Goal: Task Accomplishment & Management: Manage account settings

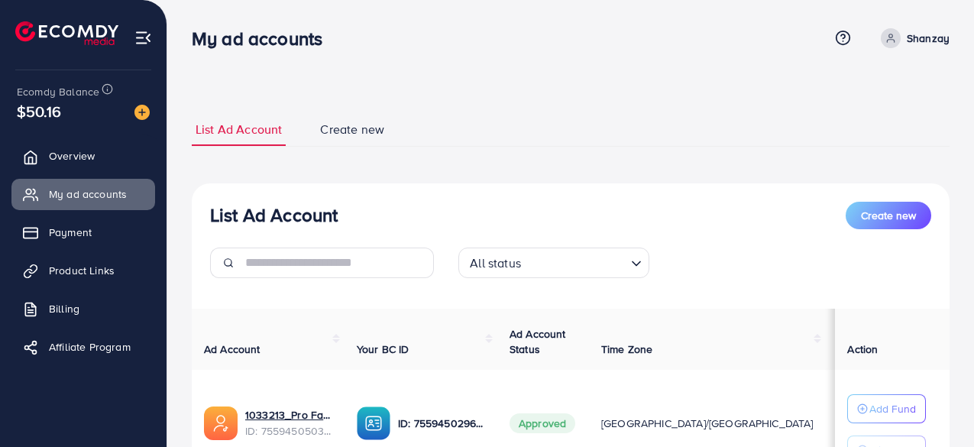
scroll to position [47, 0]
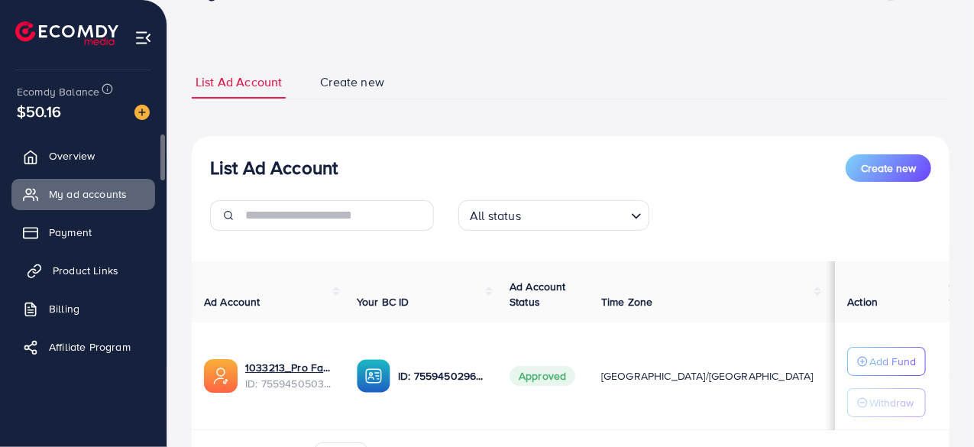
drag, startPoint x: 0, startPoint y: 0, endPoint x: 80, endPoint y: 282, distance: 293.2
click at [80, 282] on link "Product Links" at bounding box center [83, 270] width 144 height 31
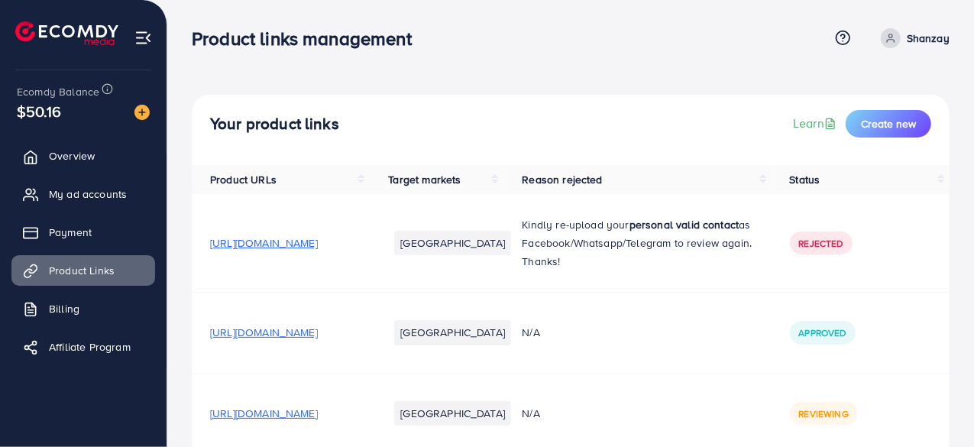
scroll to position [112, 0]
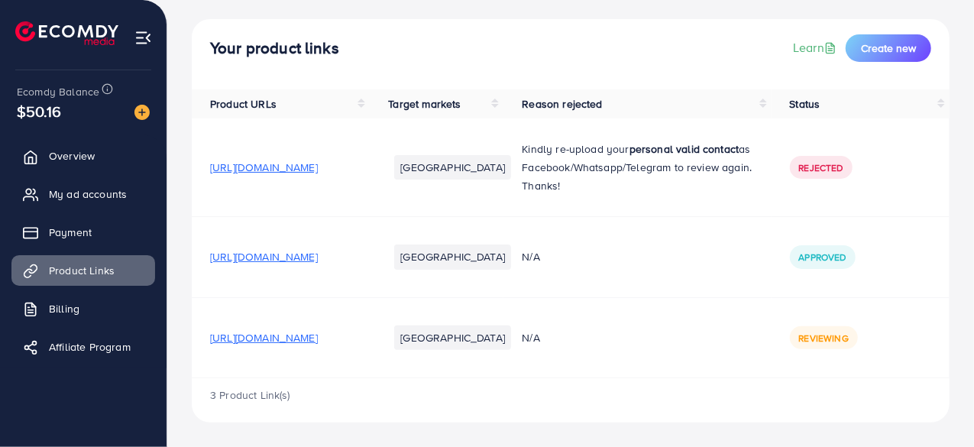
scroll to position [112, 0]
click at [1, 264] on li "Product Links" at bounding box center [83, 270] width 167 height 31
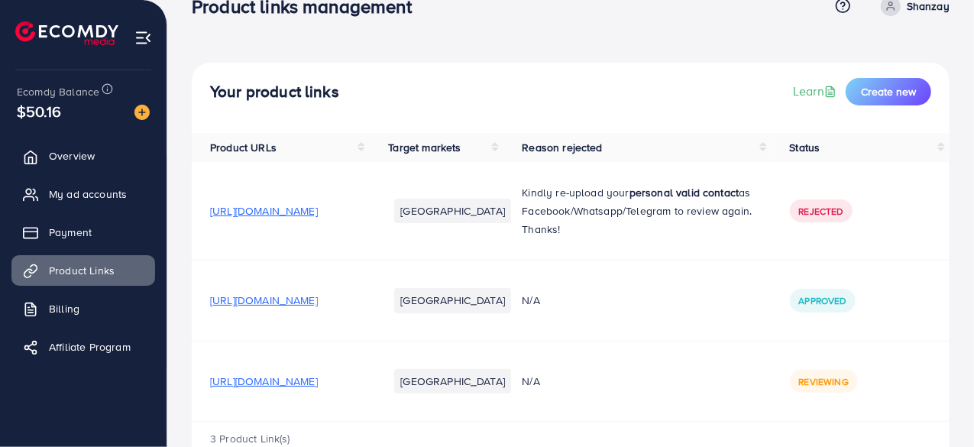
scroll to position [112, 0]
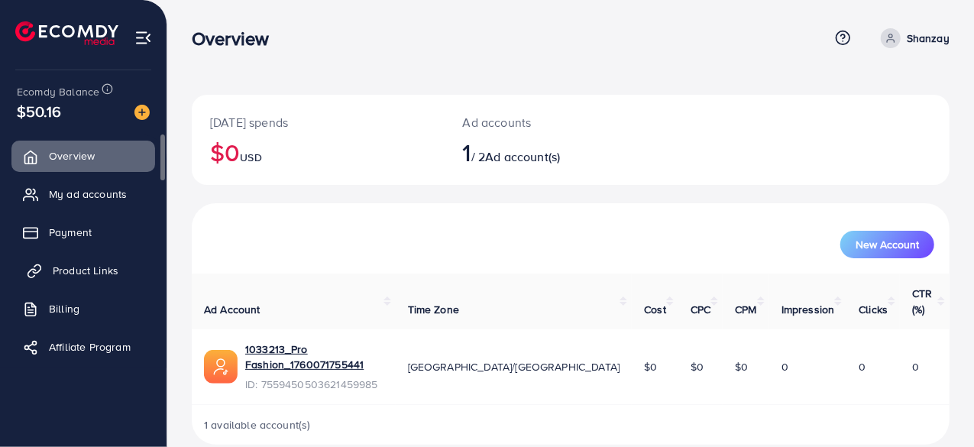
click at [77, 271] on span "Product Links" at bounding box center [86, 270] width 66 height 15
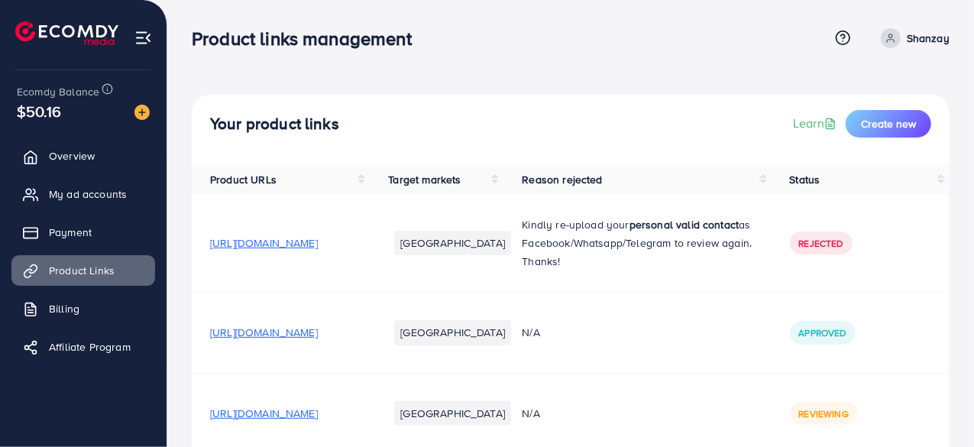
scroll to position [112, 0]
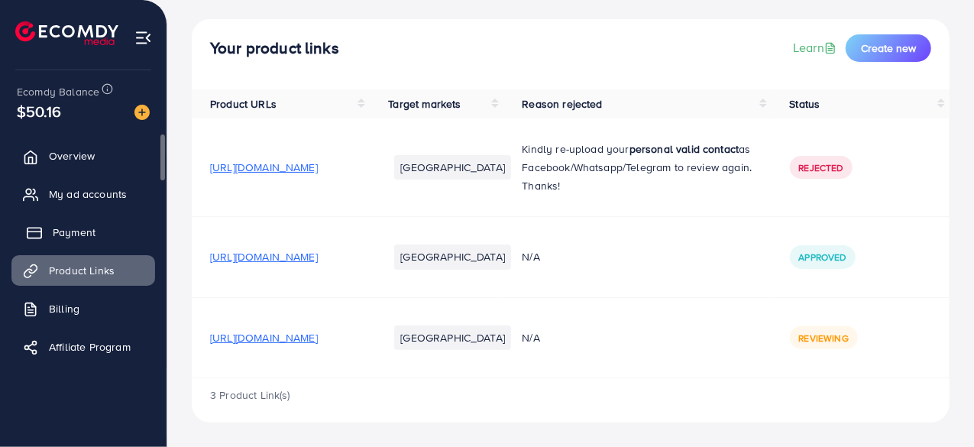
click at [93, 243] on link "Payment" at bounding box center [83, 232] width 144 height 31
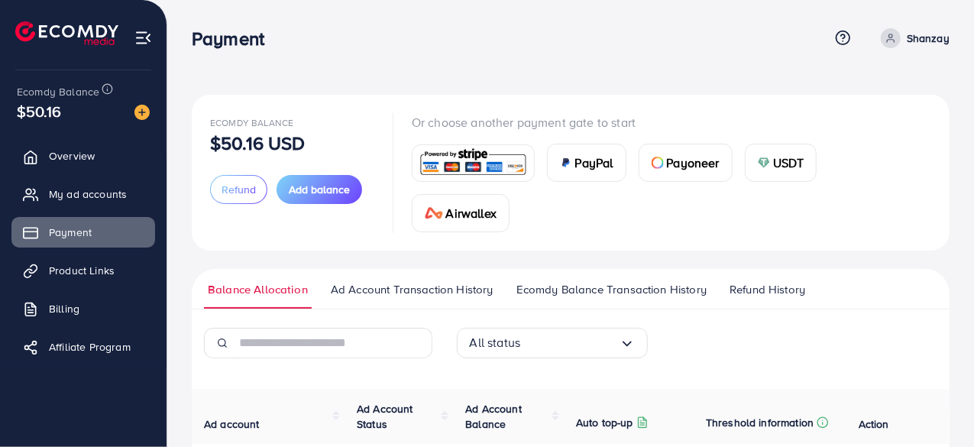
click at [967, 5] on div "Ecomdy Balance $50.16 USD Refund Add balance Or choose another payment gate to …" at bounding box center [570, 308] width 807 height 617
drag, startPoint x: 304, startPoint y: 146, endPoint x: 212, endPoint y: 149, distance: 92.5
click at [212, 149] on p "$50.16 USD" at bounding box center [258, 143] width 96 height 18
click at [272, 90] on div "Ecomdy Balance $50.16 USD Refund Add balance Or choose another payment gate to …" at bounding box center [570, 308] width 807 height 617
click at [87, 258] on link "Product Links" at bounding box center [83, 270] width 144 height 31
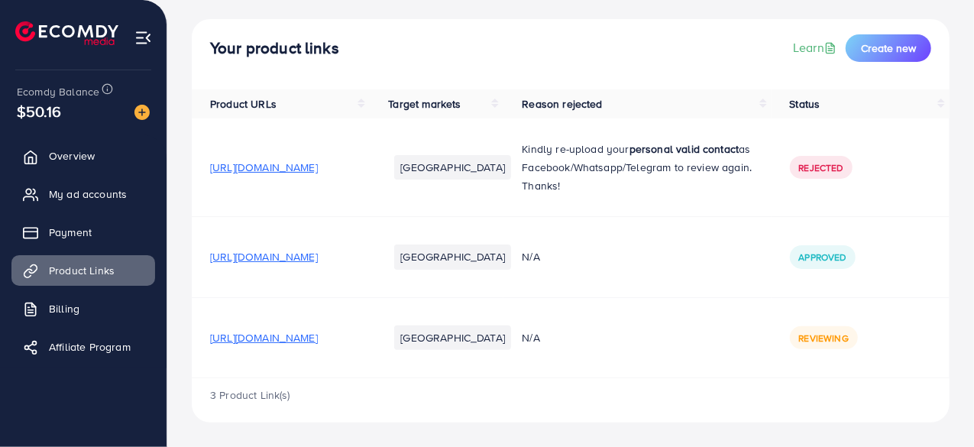
scroll to position [112, 0]
